Goal: Information Seeking & Learning: Learn about a topic

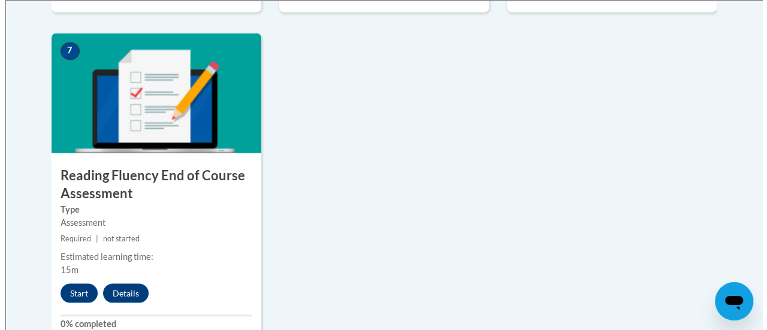
scroll to position [1037, 0]
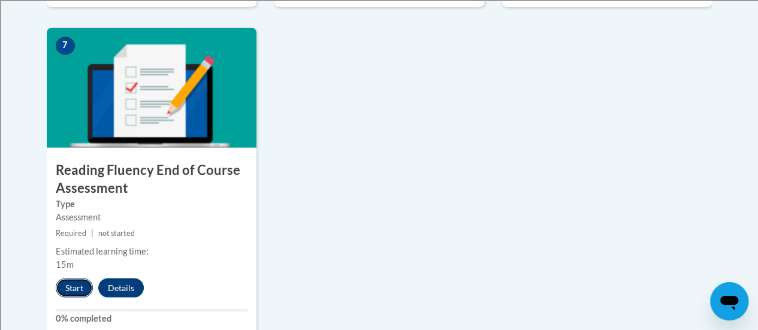
click at [68, 287] on button "Start" at bounding box center [74, 287] width 37 height 19
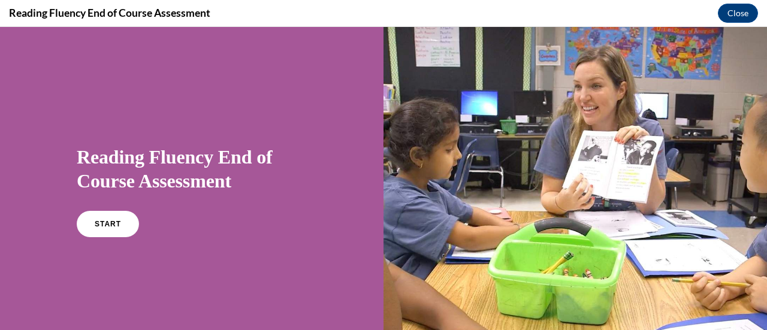
scroll to position [0, 0]
click at [102, 220] on link "START" at bounding box center [107, 224] width 65 height 28
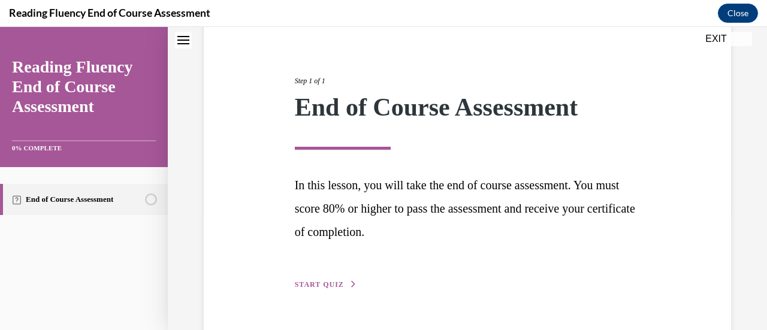
scroll to position [151, 0]
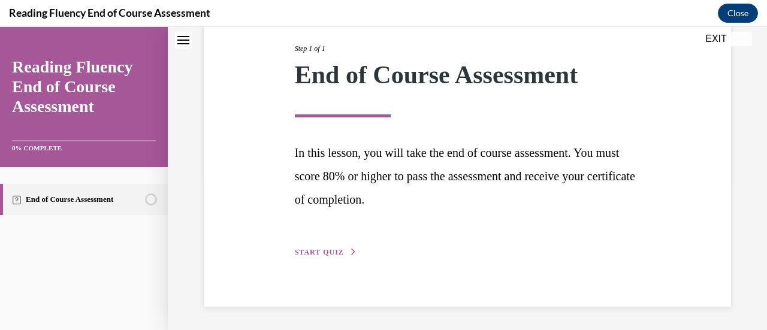
click at [323, 252] on span "START QUIZ" at bounding box center [319, 252] width 49 height 8
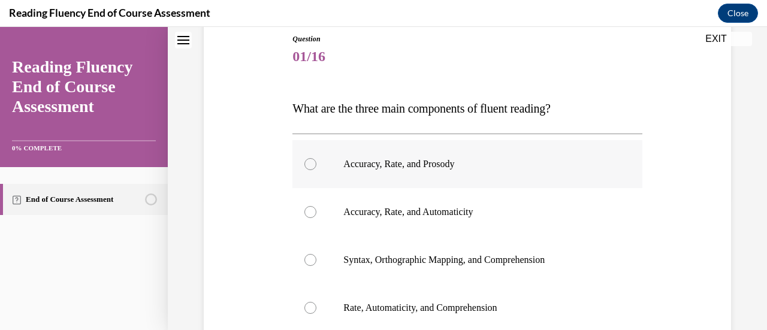
click at [323, 170] on label "Accuracy, Rate, and Prosody" at bounding box center [468, 164] width 350 height 48
click at [317, 170] on input "Accuracy, Rate, and Prosody" at bounding box center [311, 164] width 12 height 12
radio input "true"
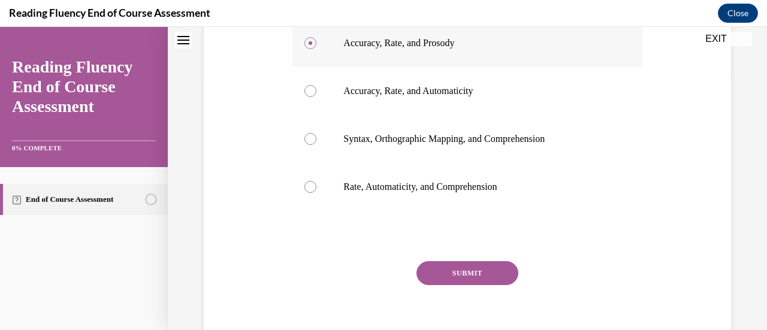
scroll to position [307, 0]
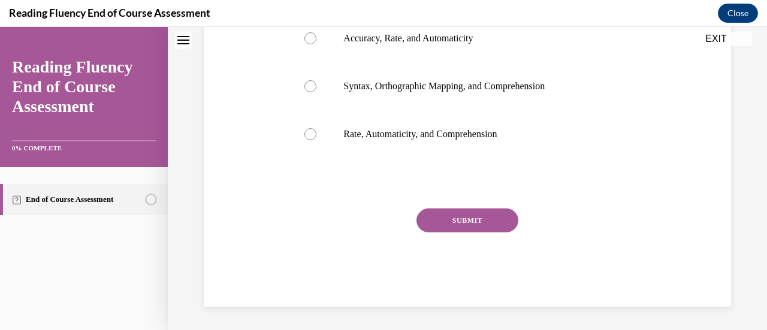
click at [448, 227] on button "SUBMIT" at bounding box center [468, 221] width 102 height 24
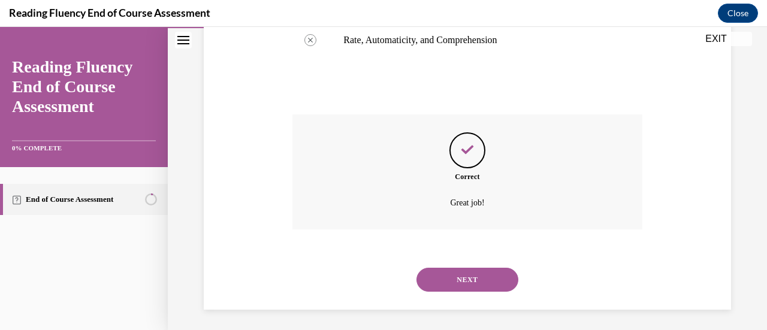
scroll to position [404, 0]
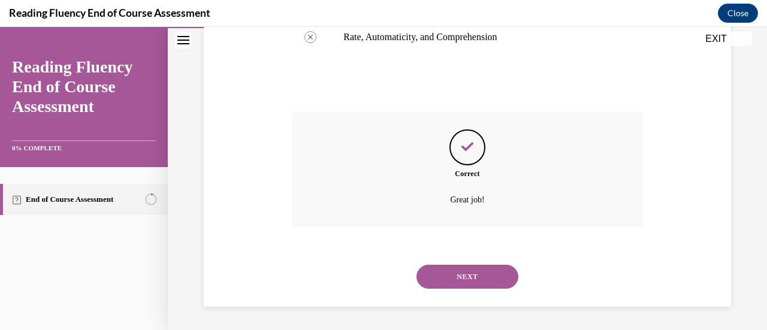
click at [456, 270] on button "NEXT" at bounding box center [468, 277] width 102 height 24
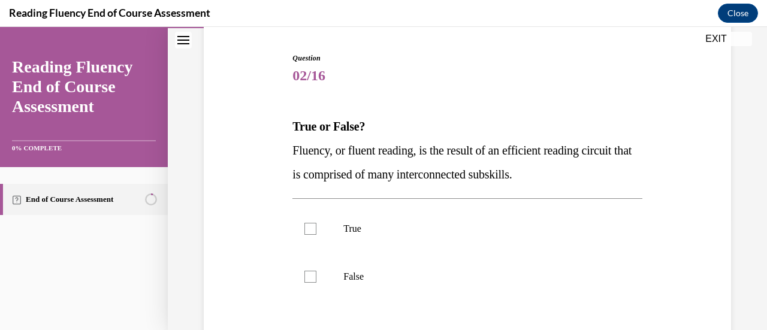
scroll to position [122, 0]
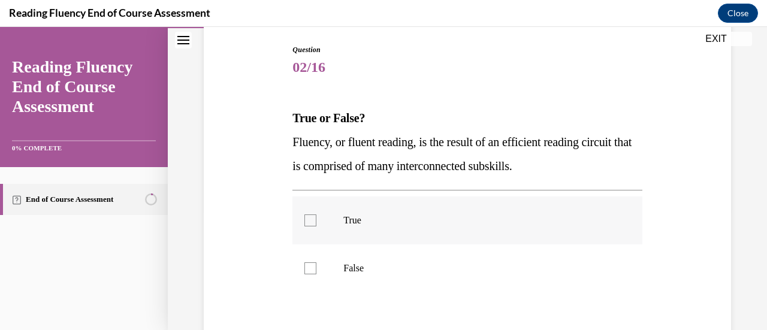
click at [453, 213] on label "True" at bounding box center [468, 221] width 350 height 48
click at [317, 215] on input "True" at bounding box center [311, 221] width 12 height 12
checkbox input "true"
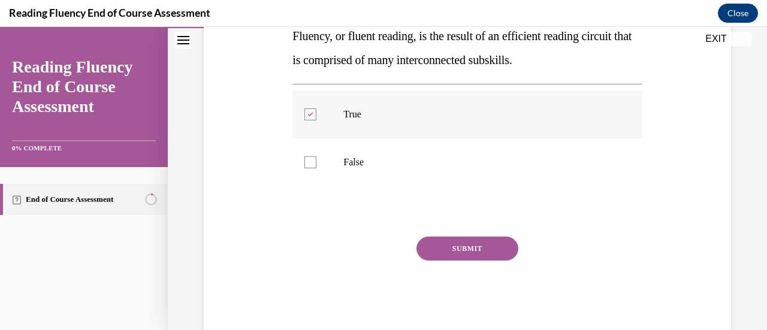
scroll to position [230, 0]
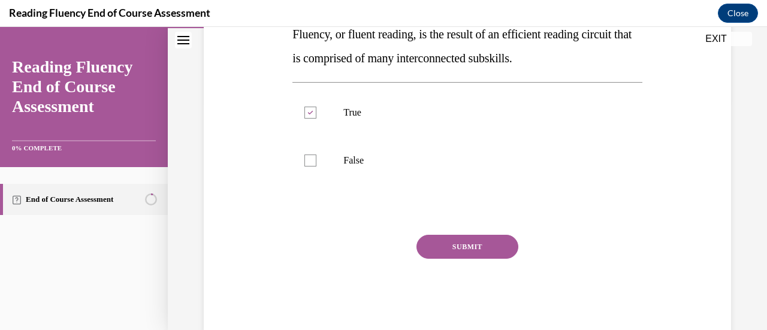
click at [448, 252] on button "SUBMIT" at bounding box center [468, 247] width 102 height 24
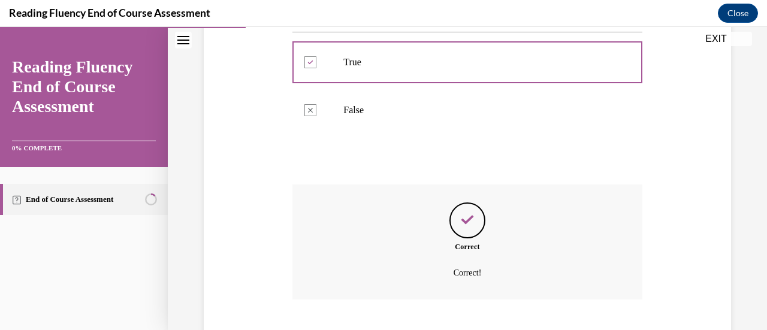
scroll to position [354, 0]
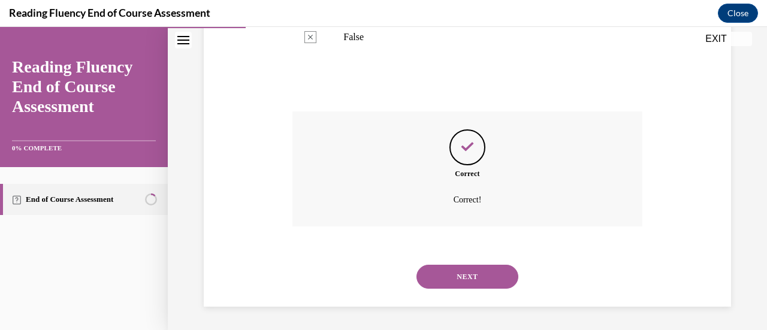
click at [448, 270] on button "NEXT" at bounding box center [468, 277] width 102 height 24
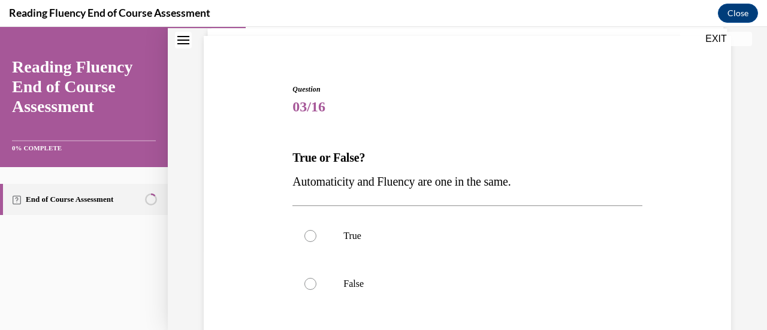
scroll to position [84, 0]
click at [311, 237] on div at bounding box center [311, 235] width 12 height 12
click at [311, 237] on input "True" at bounding box center [311, 235] width 12 height 12
radio input "true"
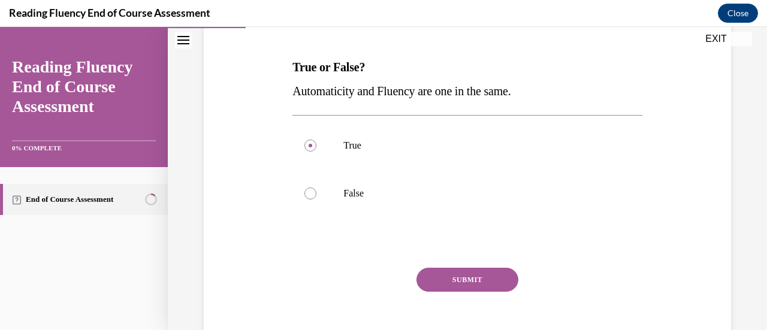
click at [444, 270] on button "SUBMIT" at bounding box center [468, 280] width 102 height 24
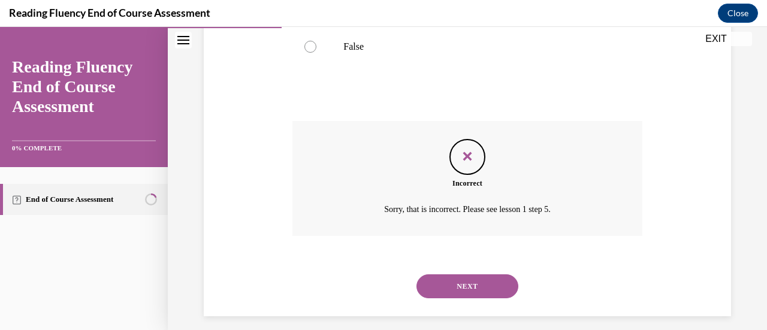
scroll to position [330, 0]
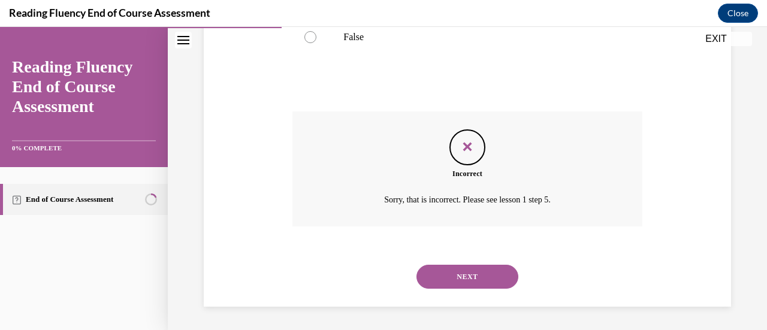
click at [426, 282] on button "NEXT" at bounding box center [468, 277] width 102 height 24
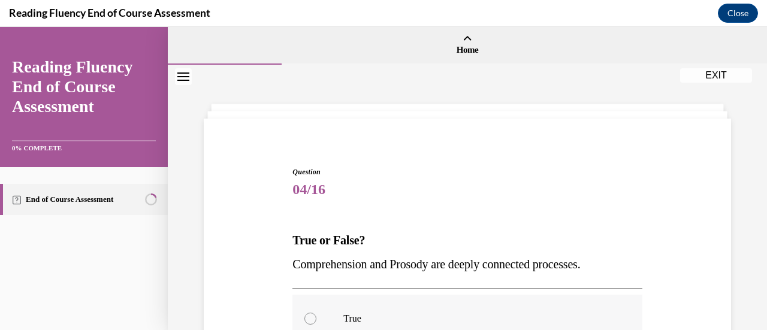
click at [308, 318] on div at bounding box center [311, 319] width 12 height 12
click at [308, 318] on input "True" at bounding box center [311, 319] width 12 height 12
radio input "true"
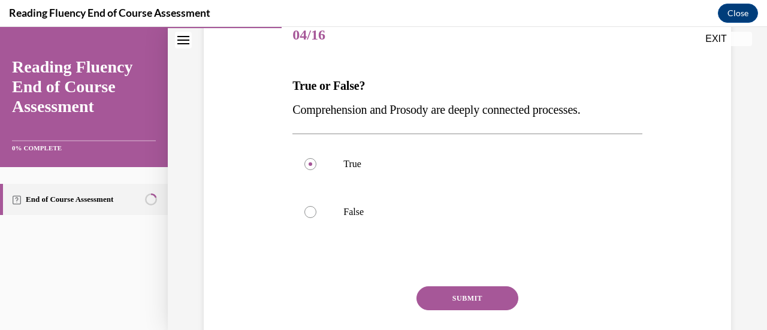
scroll to position [180, 0]
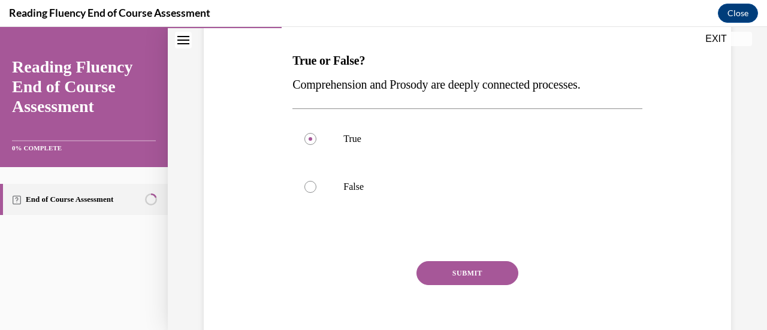
click at [491, 270] on button "SUBMIT" at bounding box center [468, 273] width 102 height 24
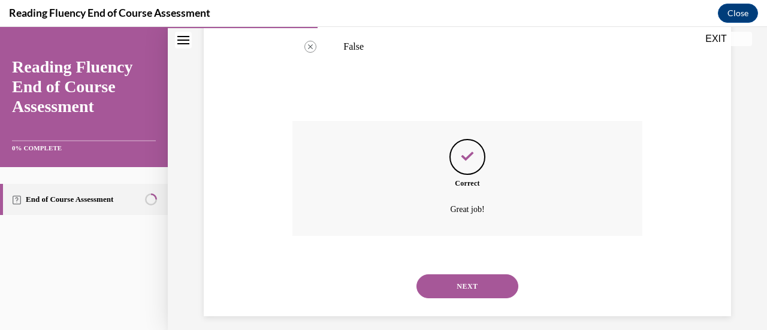
scroll to position [330, 0]
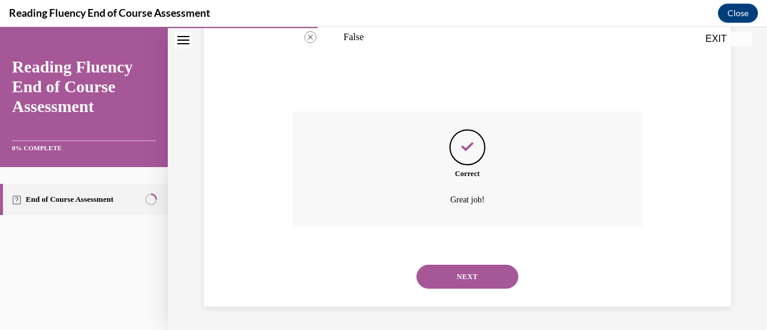
click at [487, 270] on button "NEXT" at bounding box center [468, 277] width 102 height 24
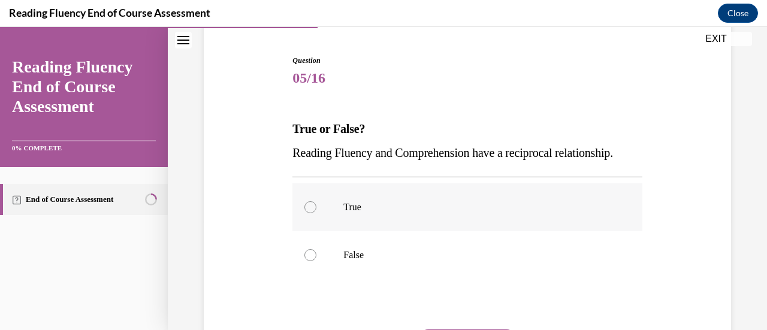
scroll to position [120, 0]
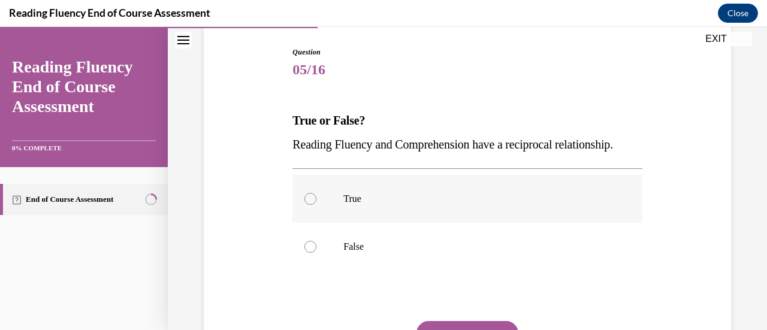
click at [315, 223] on label "True" at bounding box center [468, 199] width 350 height 48
click at [315, 205] on input "True" at bounding box center [311, 199] width 12 height 12
radio input "true"
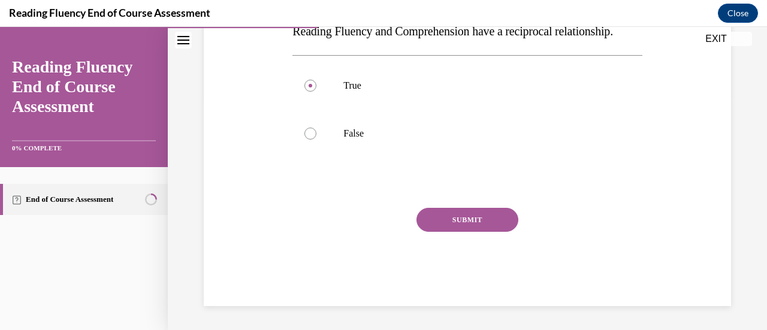
click at [441, 232] on button "SUBMIT" at bounding box center [468, 220] width 102 height 24
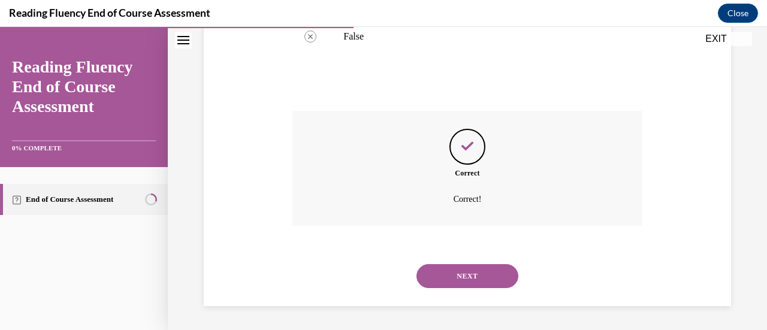
scroll to position [354, 0]
click at [447, 275] on button "NEXT" at bounding box center [468, 276] width 102 height 24
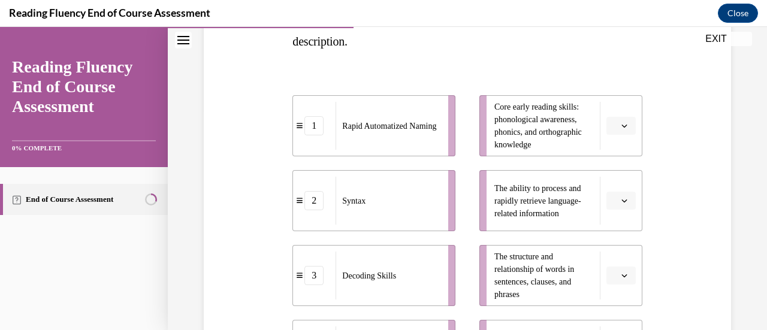
scroll to position [240, 0]
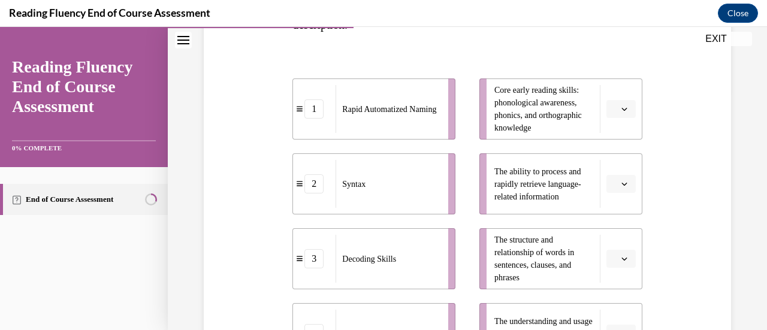
click at [622, 107] on icon "button" at bounding box center [625, 109] width 6 height 6
click at [610, 198] on div "3" at bounding box center [611, 207] width 29 height 24
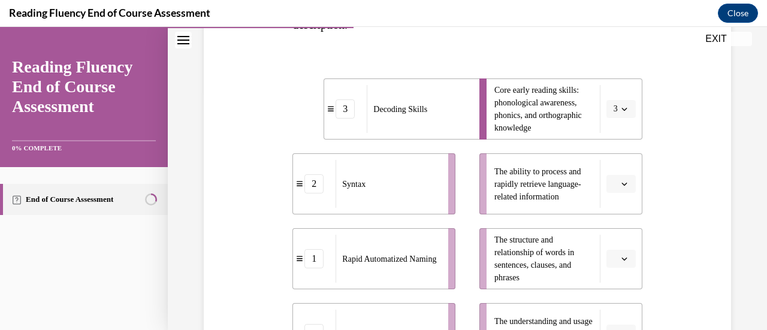
click at [621, 262] on span "button" at bounding box center [625, 259] width 8 height 8
click at [609, 186] on span "2" at bounding box center [609, 185] width 4 height 10
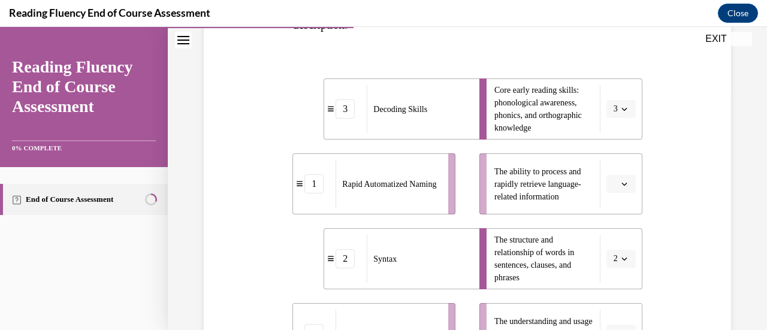
click at [614, 182] on span "Please select an option" at bounding box center [616, 184] width 4 height 12
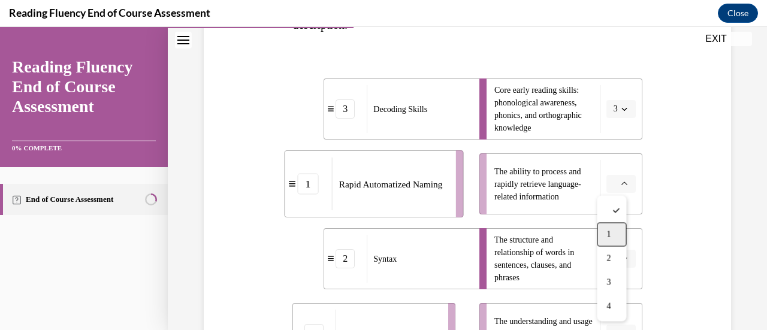
click at [615, 235] on div "1" at bounding box center [611, 234] width 29 height 24
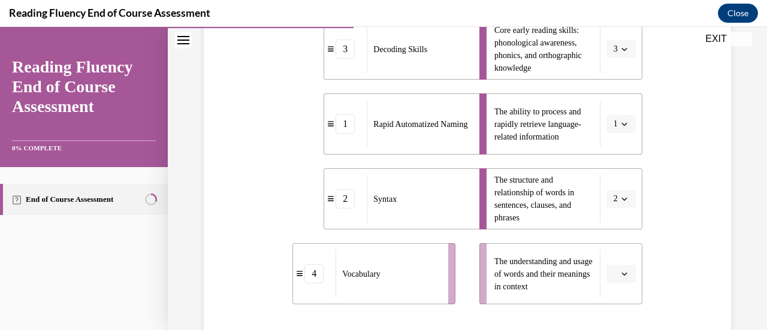
scroll to position [360, 0]
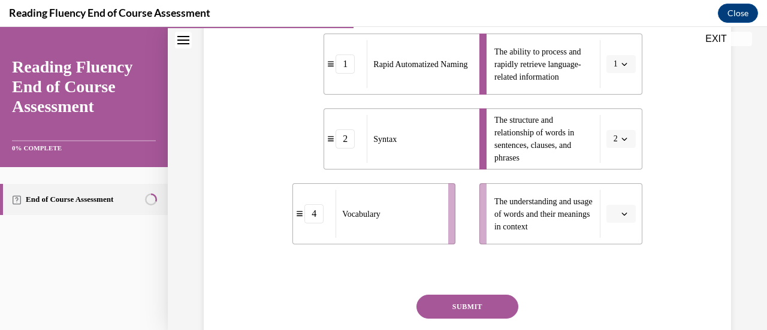
click at [602, 228] on li "The understanding and usage of words and their meanings in context" at bounding box center [561, 213] width 163 height 61
click at [614, 215] on span "Please select an option" at bounding box center [616, 214] width 4 height 12
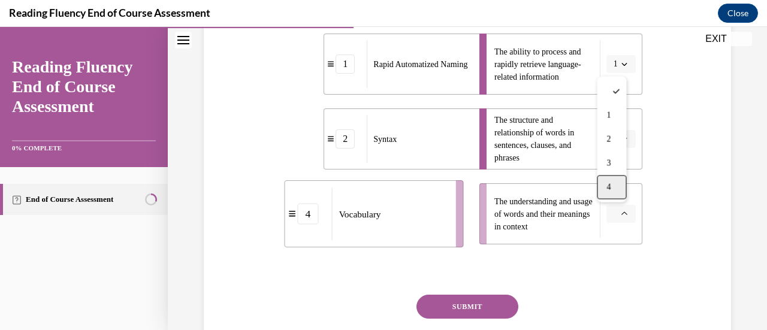
click at [610, 191] on span "4" at bounding box center [609, 188] width 4 height 10
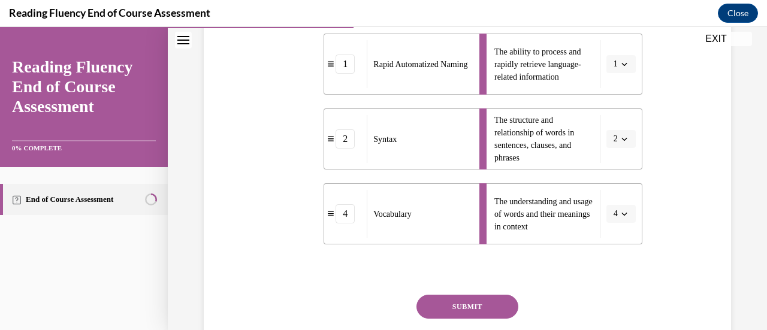
click at [468, 312] on button "SUBMIT" at bounding box center [468, 307] width 102 height 24
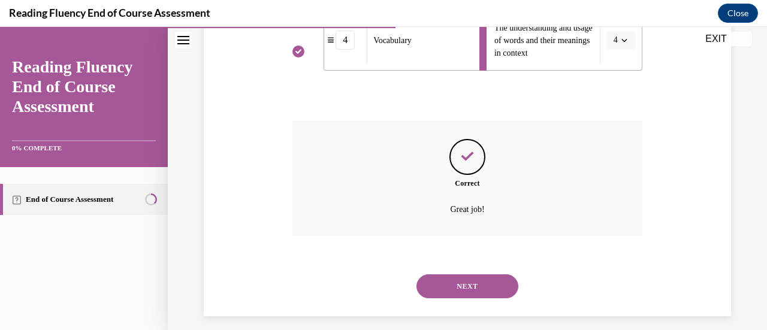
scroll to position [543, 0]
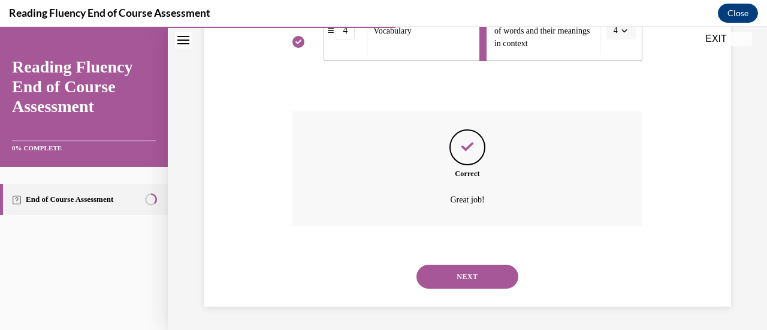
click at [480, 267] on button "NEXT" at bounding box center [468, 277] width 102 height 24
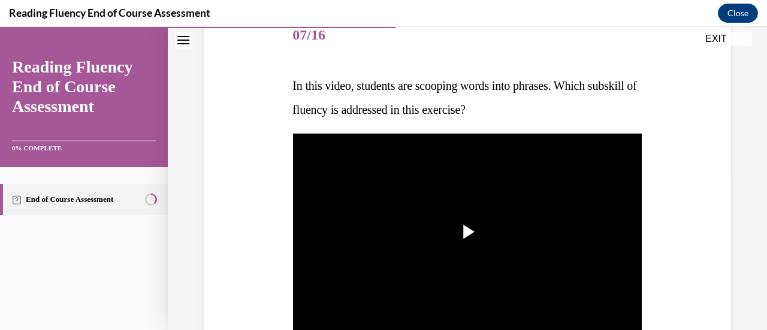
scroll to position [180, 0]
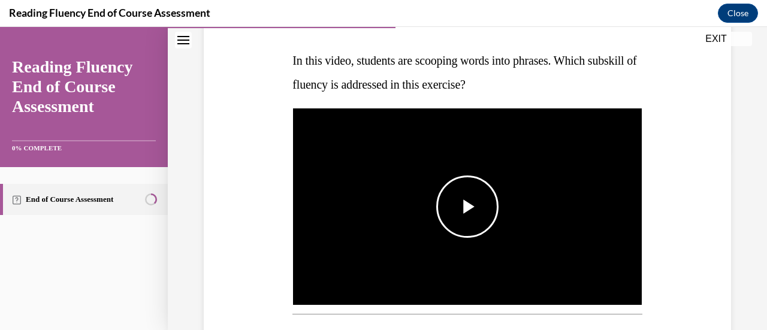
click at [468, 207] on span "Video player" at bounding box center [468, 207] width 0 height 0
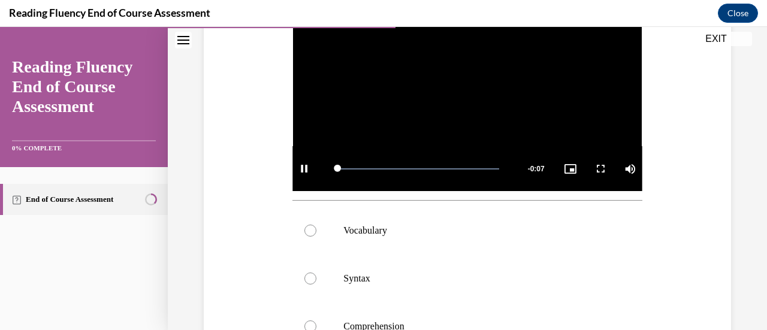
scroll to position [300, 0]
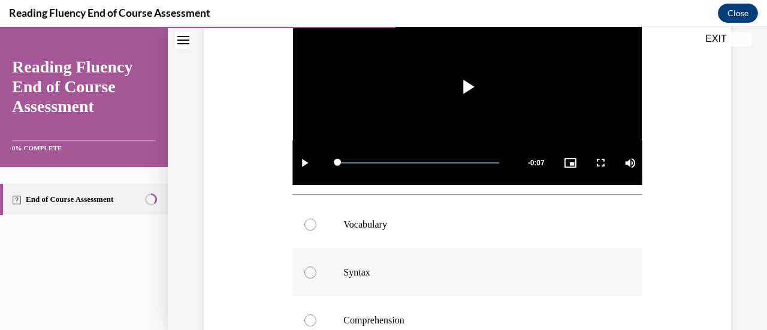
click at [335, 271] on label "Syntax" at bounding box center [468, 273] width 350 height 48
click at [317, 271] on input "Syntax" at bounding box center [311, 273] width 12 height 12
radio input "true"
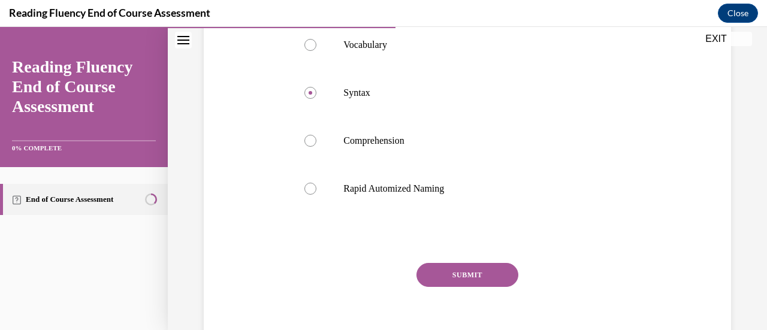
click at [466, 275] on button "SUBMIT" at bounding box center [468, 275] width 102 height 24
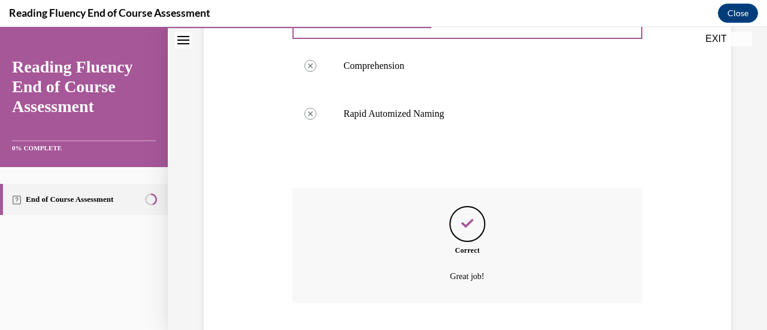
scroll to position [628, 0]
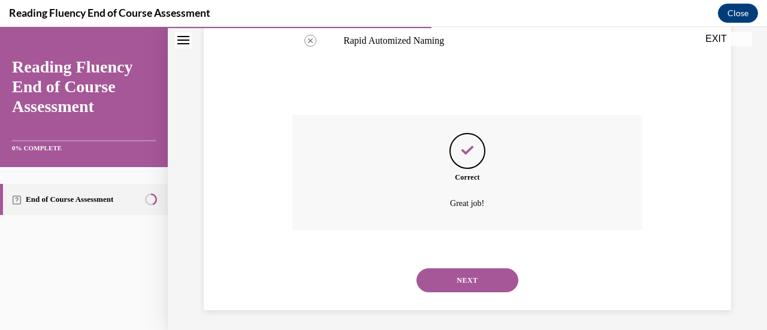
click at [466, 275] on button "NEXT" at bounding box center [468, 281] width 102 height 24
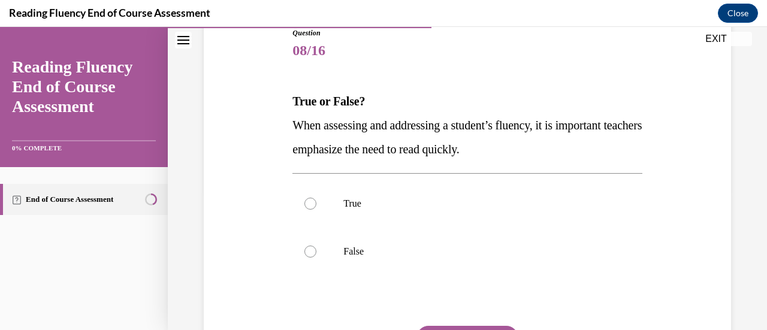
scroll to position [180, 0]
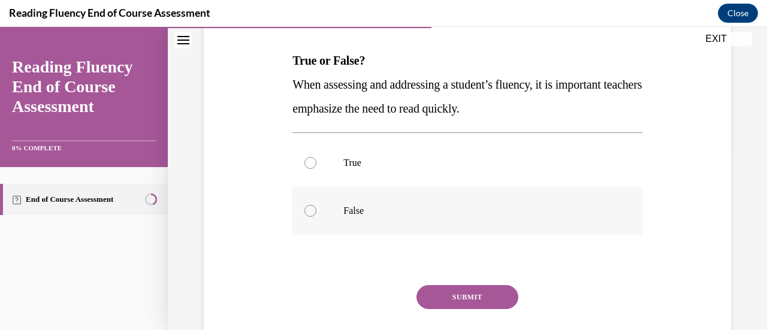
click at [454, 198] on label "False" at bounding box center [468, 211] width 350 height 48
click at [317, 205] on input "False" at bounding box center [311, 211] width 12 height 12
radio input "true"
click at [453, 296] on button "SUBMIT" at bounding box center [468, 297] width 102 height 24
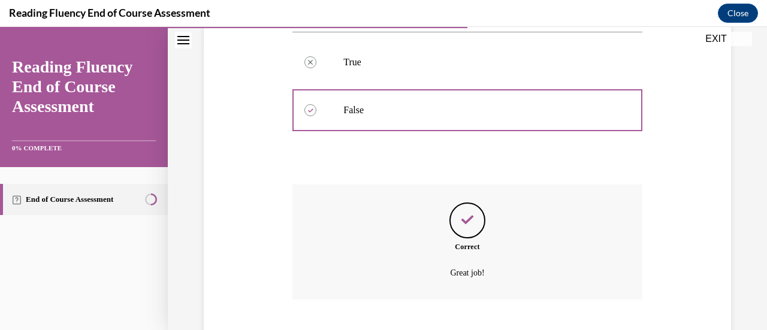
scroll to position [354, 0]
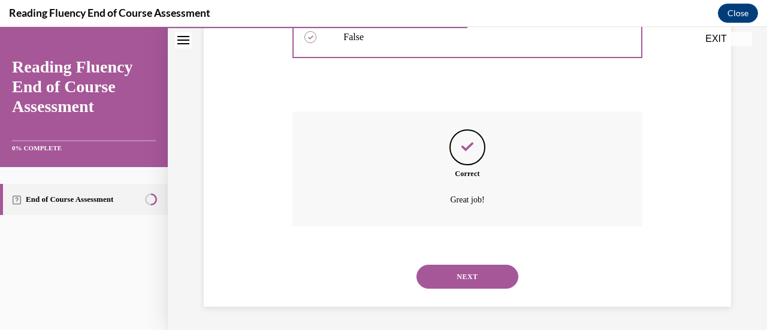
click at [453, 281] on button "NEXT" at bounding box center [468, 277] width 102 height 24
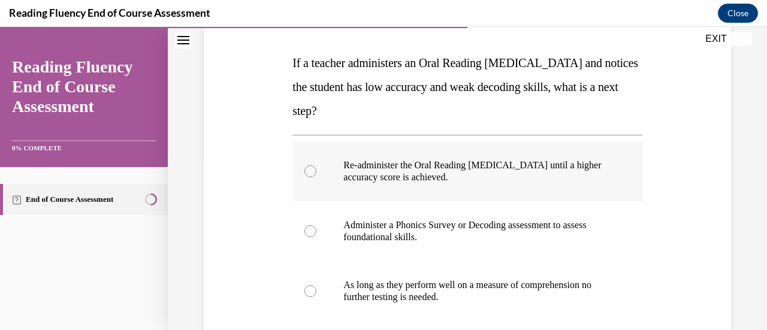
scroll to position [180, 0]
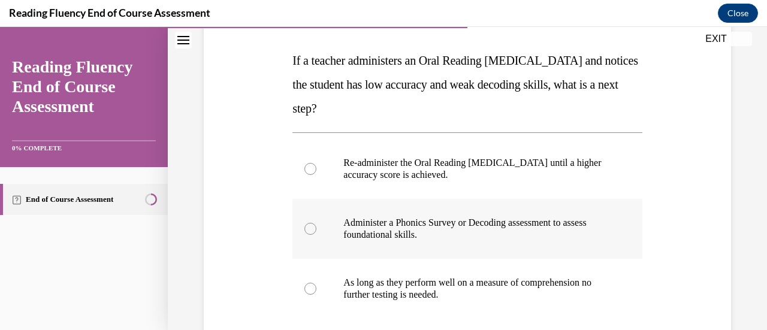
click at [400, 231] on p "Administer a Phonics Survey or Decoding assessment to assess foundational skill…" at bounding box center [478, 229] width 269 height 24
click at [317, 231] on input "Administer a Phonics Survey or Decoding assessment to assess foundational skill…" at bounding box center [311, 229] width 12 height 12
radio input "true"
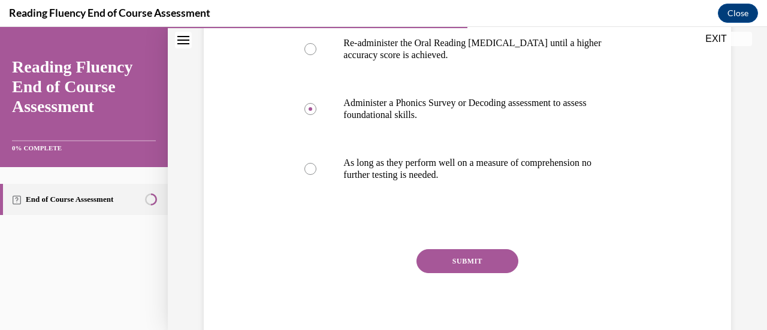
click at [464, 258] on button "SUBMIT" at bounding box center [468, 261] width 102 height 24
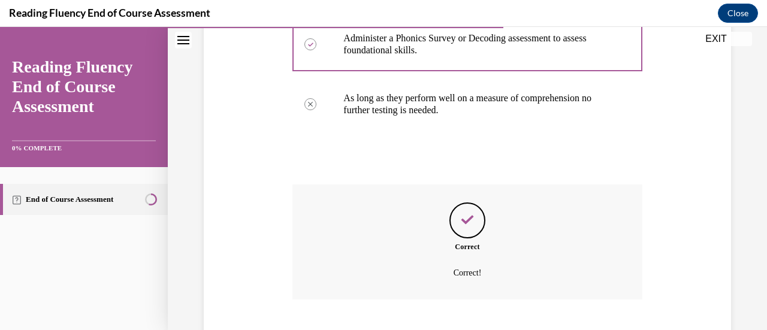
scroll to position [438, 0]
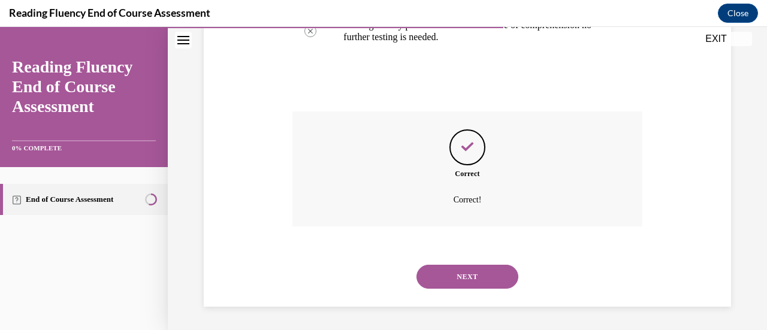
click at [470, 274] on button "NEXT" at bounding box center [468, 277] width 102 height 24
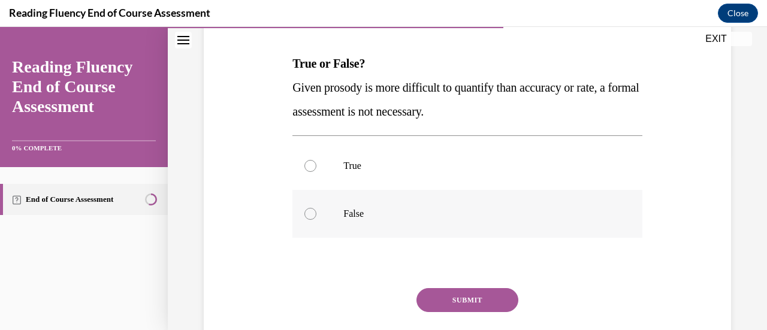
scroll to position [180, 0]
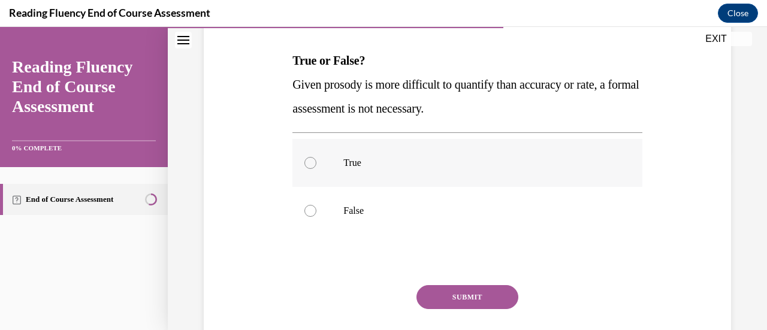
click at [482, 160] on p "True" at bounding box center [478, 163] width 269 height 12
click at [317, 160] on input "True" at bounding box center [311, 163] width 12 height 12
radio input "true"
click at [466, 290] on button "SUBMIT" at bounding box center [468, 297] width 102 height 24
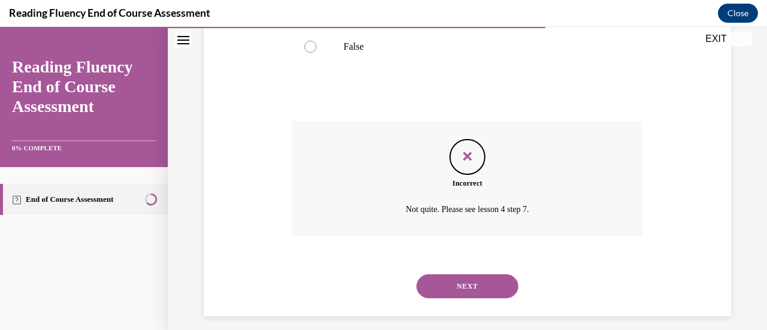
scroll to position [354, 0]
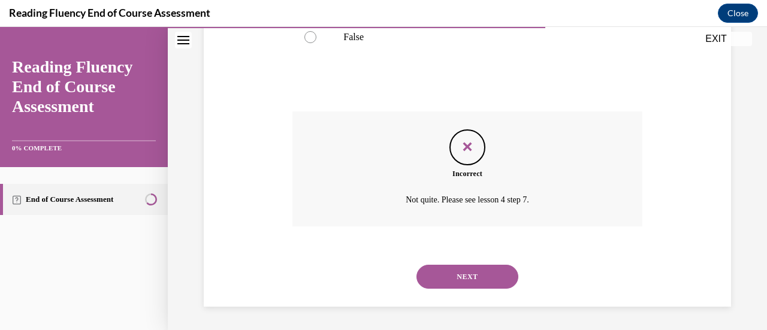
click at [466, 272] on button "NEXT" at bounding box center [468, 277] width 102 height 24
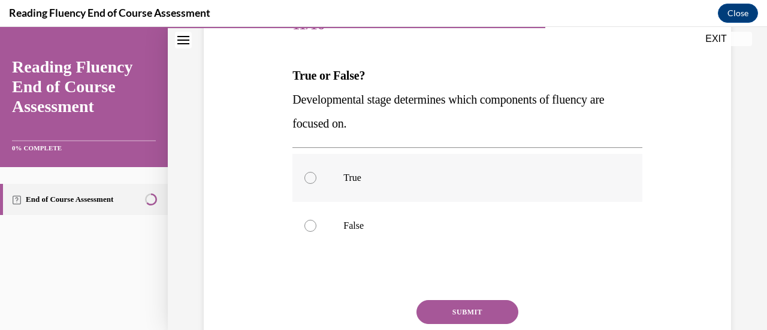
scroll to position [180, 0]
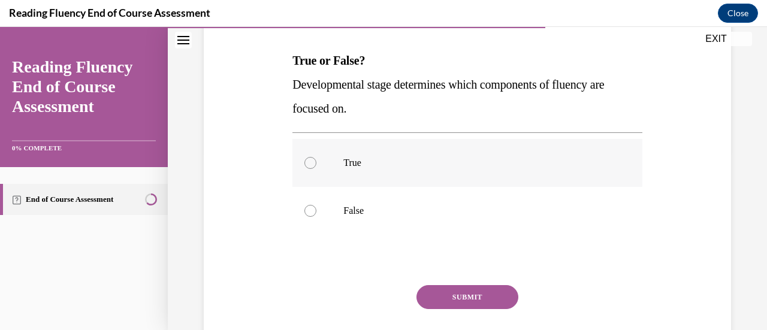
click at [369, 159] on p "True" at bounding box center [478, 163] width 269 height 12
click at [317, 159] on input "True" at bounding box center [311, 163] width 12 height 12
radio input "true"
click at [500, 290] on button "SUBMIT" at bounding box center [468, 297] width 102 height 24
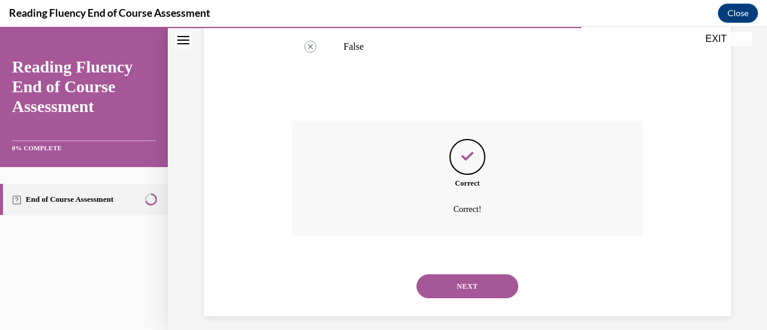
scroll to position [354, 0]
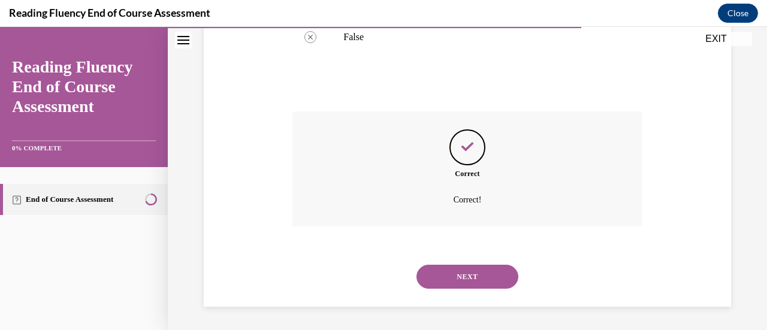
click at [493, 268] on button "NEXT" at bounding box center [468, 277] width 102 height 24
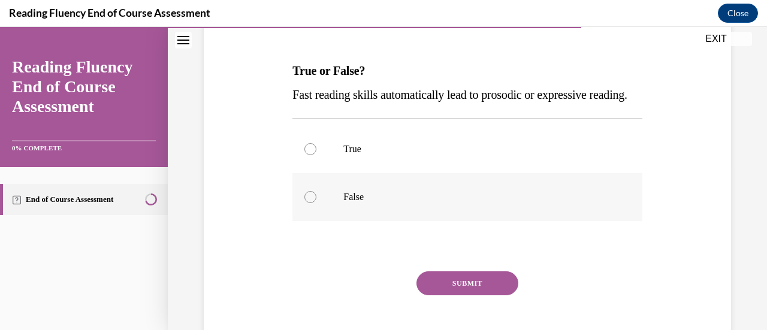
scroll to position [180, 0]
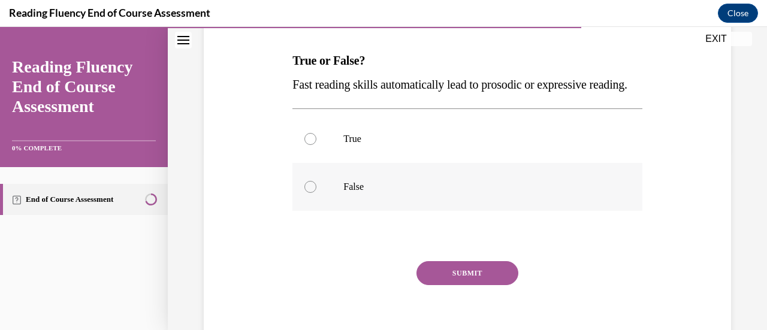
click at [341, 211] on label "False" at bounding box center [468, 187] width 350 height 48
click at [317, 193] on input "False" at bounding box center [311, 187] width 12 height 12
radio input "true"
click at [478, 313] on div "SUBMIT" at bounding box center [468, 291] width 350 height 60
click at [478, 285] on button "SUBMIT" at bounding box center [468, 273] width 102 height 24
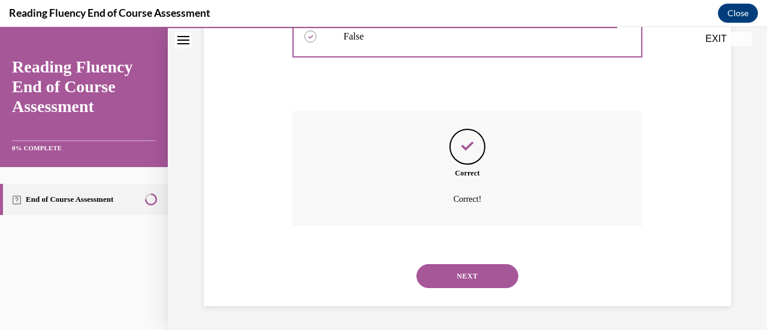
scroll to position [354, 0]
click at [472, 275] on button "NEXT" at bounding box center [468, 276] width 102 height 24
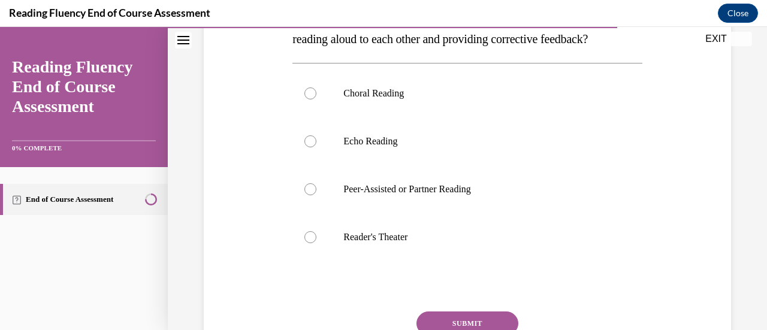
scroll to position [300, 0]
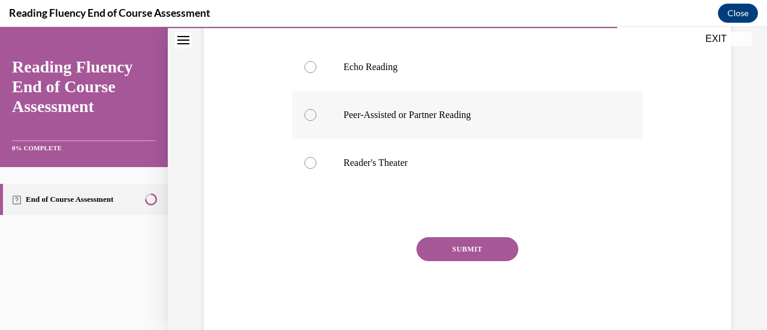
click at [401, 131] on label "Peer-Assisted or Partner Reading" at bounding box center [468, 115] width 350 height 48
click at [317, 121] on input "Peer-Assisted or Partner Reading" at bounding box center [311, 115] width 12 height 12
radio input "true"
click at [462, 261] on button "SUBMIT" at bounding box center [468, 249] width 102 height 24
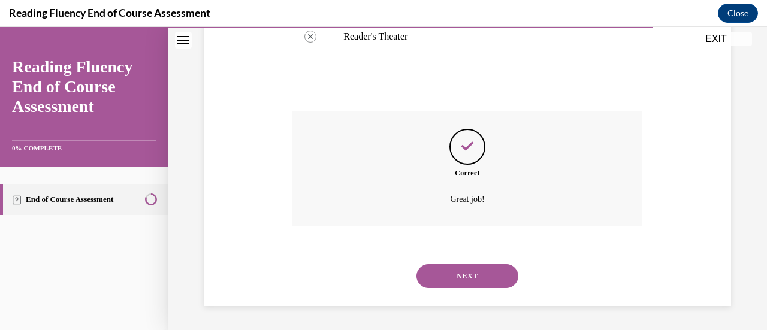
scroll to position [450, 0]
click at [460, 272] on button "NEXT" at bounding box center [468, 276] width 102 height 24
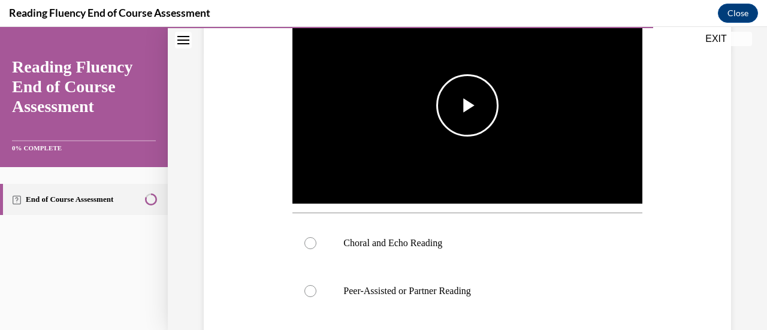
scroll to position [300, 0]
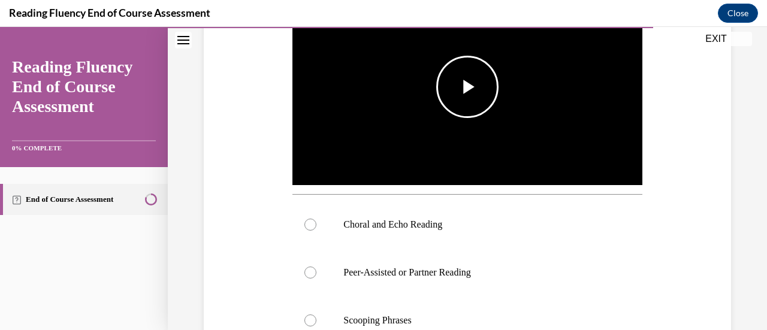
click at [468, 87] on span "Video player" at bounding box center [468, 87] width 0 height 0
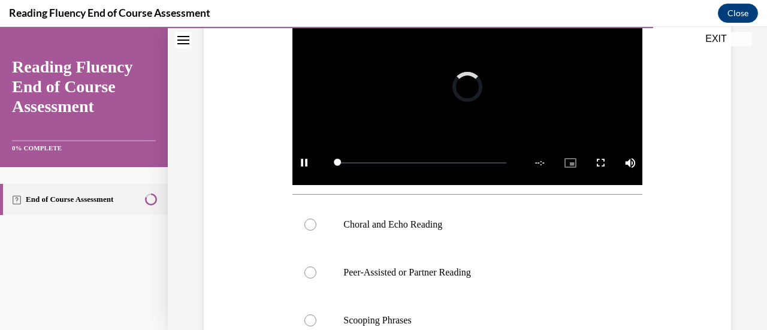
scroll to position [261, 0]
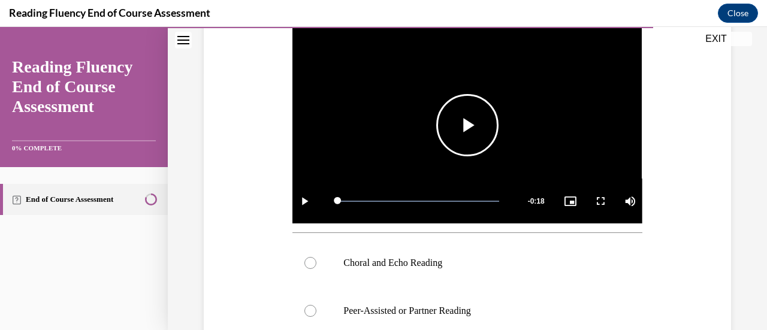
click at [468, 125] on span "Video player" at bounding box center [468, 125] width 0 height 0
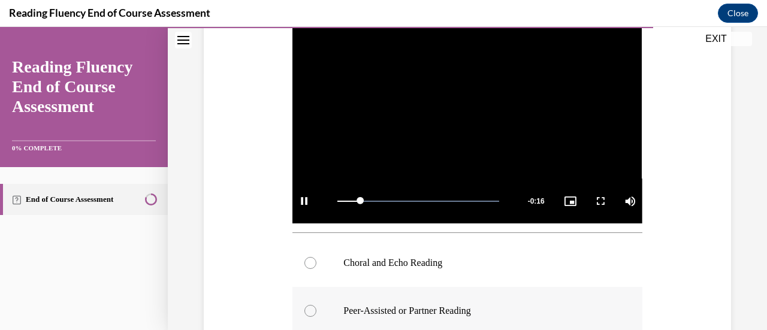
click at [421, 305] on p "Peer-Assisted or Partner Reading" at bounding box center [478, 311] width 269 height 12
click at [317, 305] on input "Peer-Assisted or Partner Reading" at bounding box center [311, 311] width 12 height 12
radio input "true"
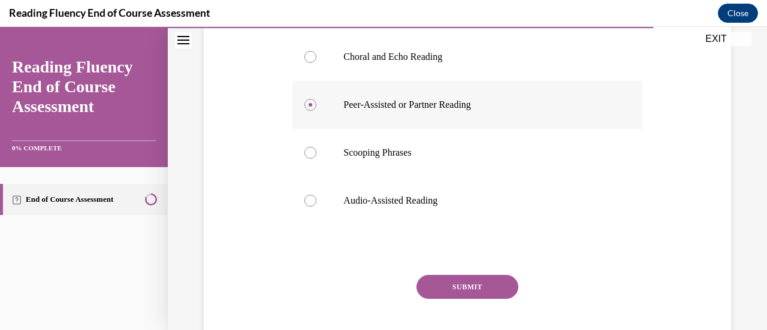
scroll to position [469, 0]
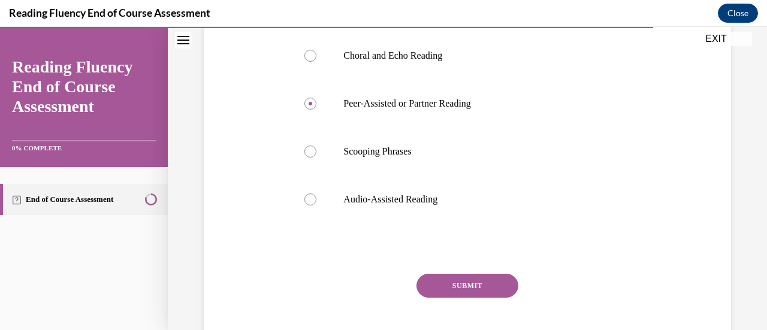
click at [435, 283] on button "SUBMIT" at bounding box center [468, 286] width 102 height 24
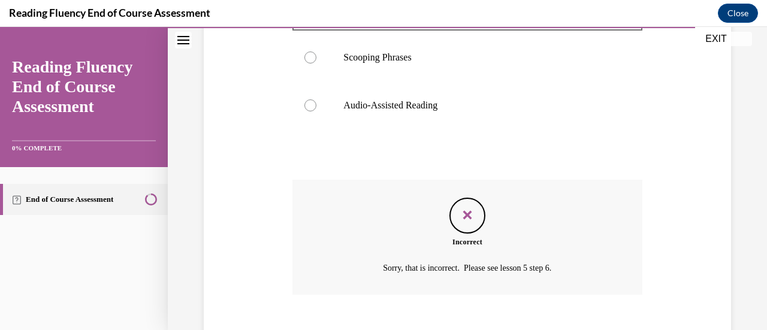
scroll to position [628, 0]
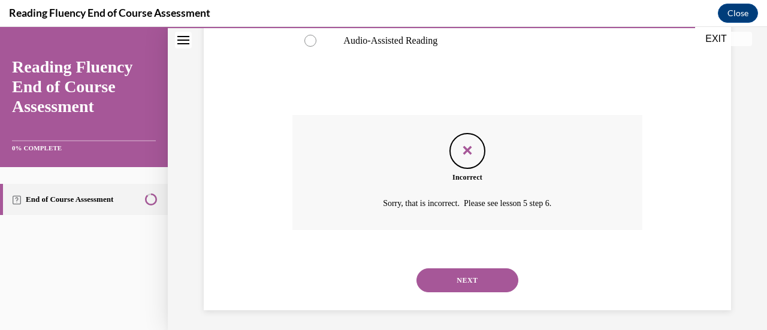
click at [439, 281] on button "NEXT" at bounding box center [468, 281] width 102 height 24
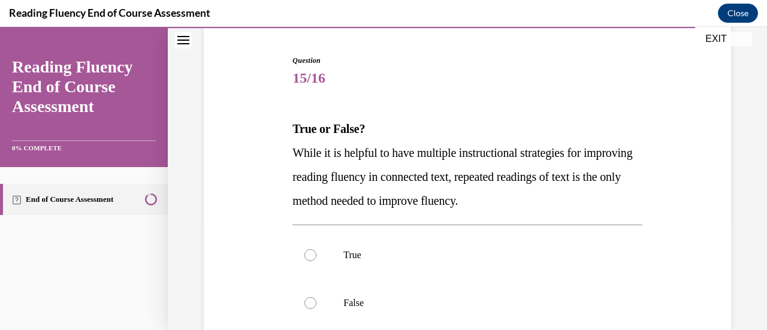
scroll to position [124, 0]
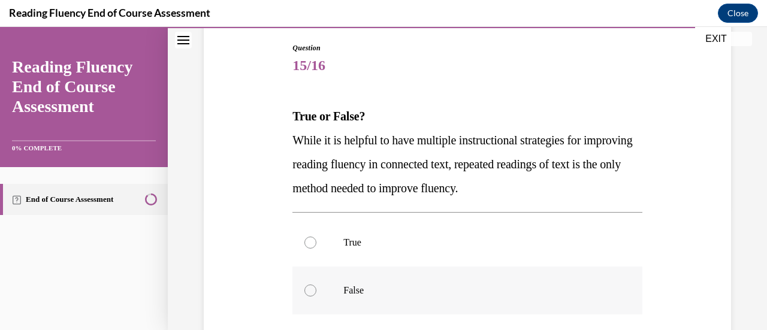
click at [391, 293] on p "False" at bounding box center [478, 291] width 269 height 12
click at [317, 293] on input "False" at bounding box center [311, 291] width 12 height 12
radio input "true"
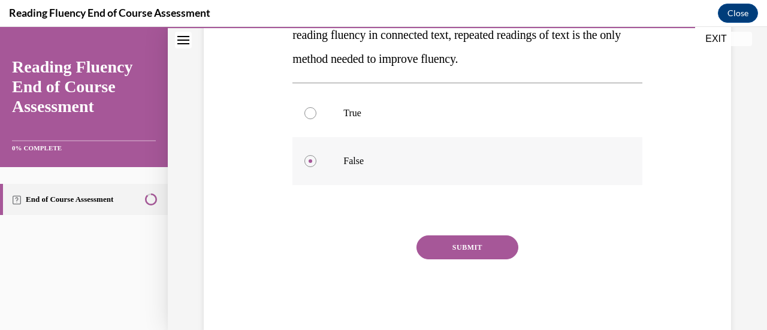
scroll to position [281, 0]
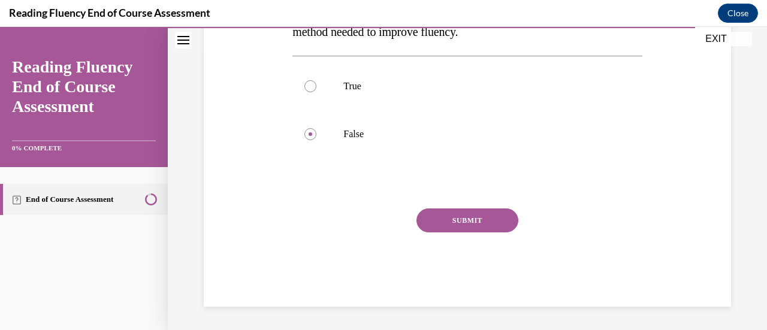
click at [456, 225] on button "SUBMIT" at bounding box center [468, 221] width 102 height 24
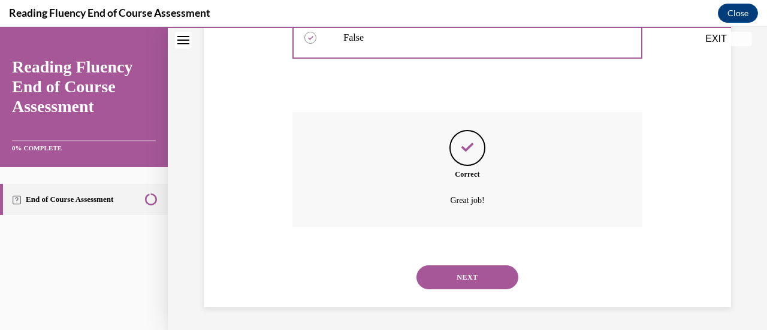
scroll to position [378, 0]
click at [456, 266] on button "NEXT" at bounding box center [468, 277] width 102 height 24
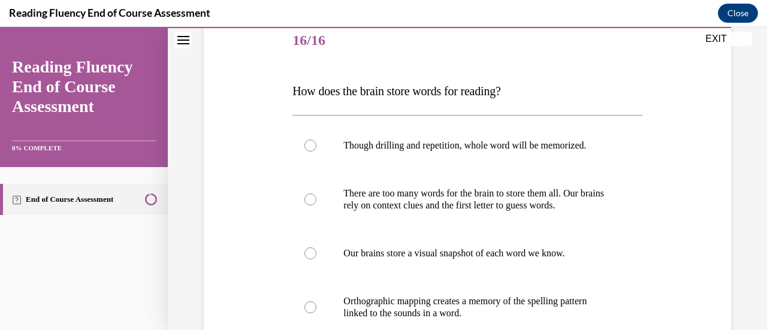
scroll to position [156, 0]
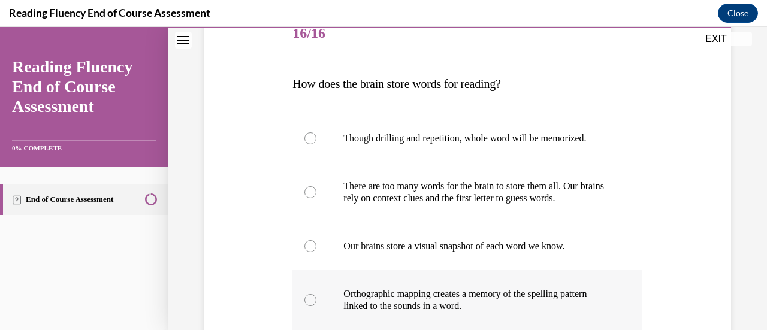
click at [456, 293] on p "Orthographic mapping creates a memory of the spelling pattern linked to the sou…" at bounding box center [478, 300] width 269 height 24
click at [317, 294] on input "Orthographic mapping creates a memory of the spelling pattern linked to the sou…" at bounding box center [311, 300] width 12 height 12
radio input "true"
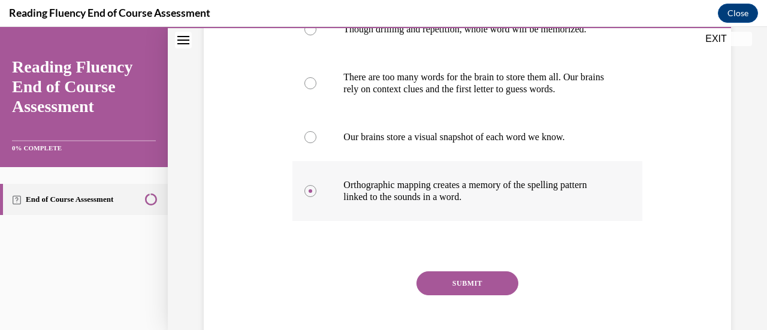
scroll to position [266, 0]
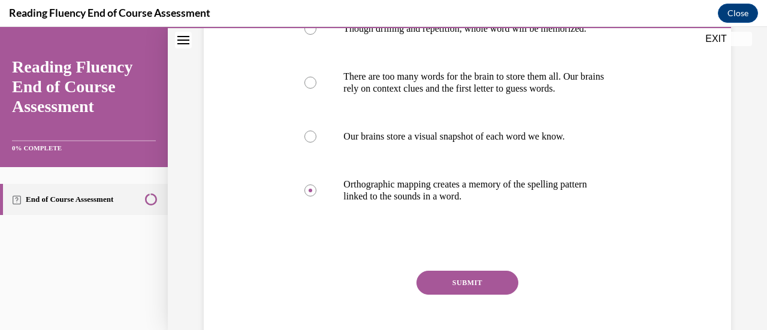
click at [457, 277] on button "SUBMIT" at bounding box center [468, 283] width 102 height 24
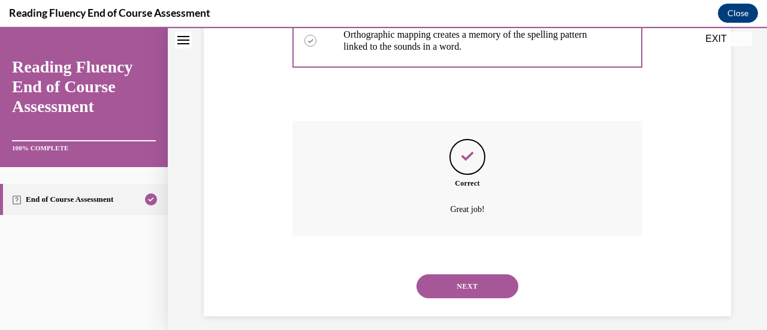
scroll to position [426, 0]
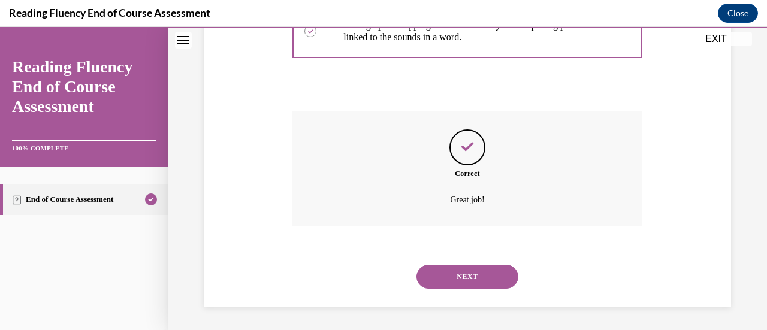
click at [459, 272] on button "NEXT" at bounding box center [468, 277] width 102 height 24
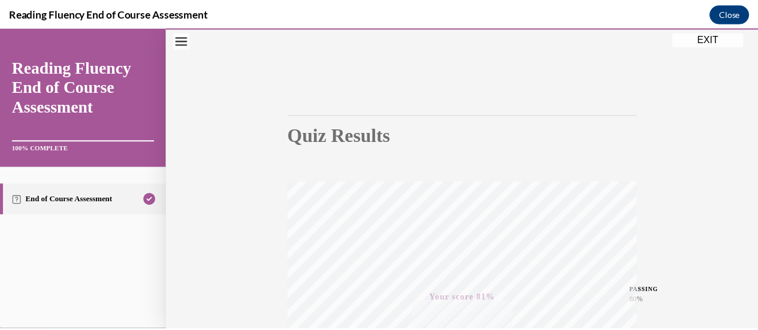
scroll to position [0, 0]
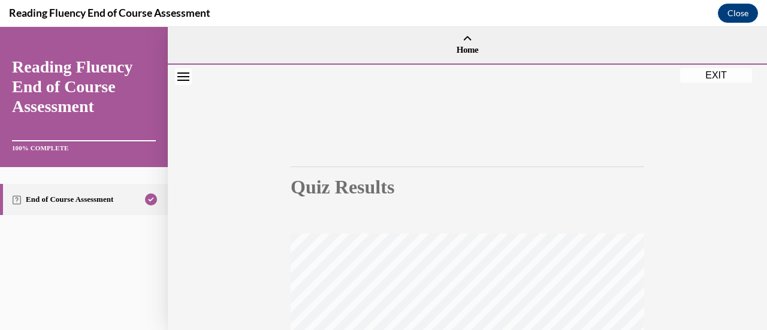
drag, startPoint x: 719, startPoint y: 77, endPoint x: 642, endPoint y: 101, distance: 81.0
click at [719, 77] on button "EXIT" at bounding box center [717, 75] width 72 height 14
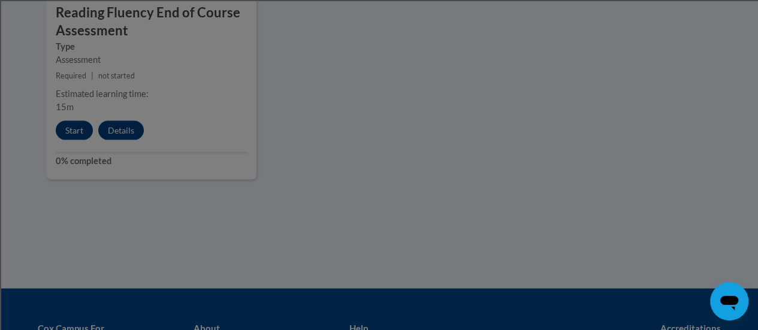
scroll to position [1195, 0]
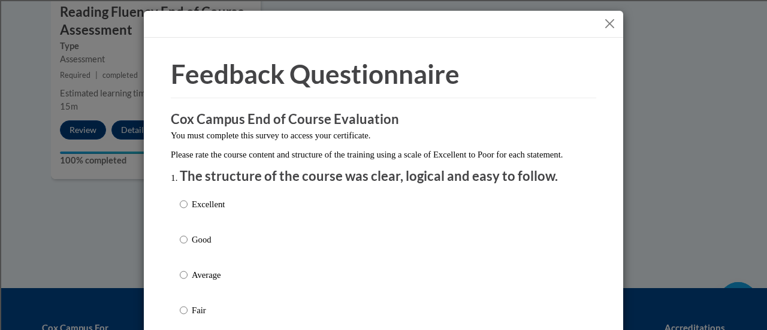
click at [607, 21] on button "Close" at bounding box center [610, 23] width 15 height 15
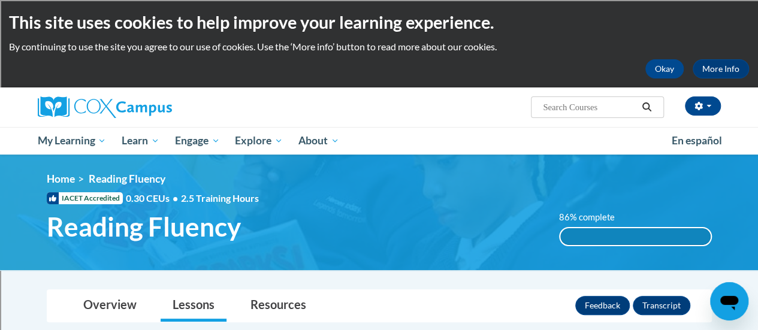
scroll to position [0, 0]
